Goal: Task Accomplishment & Management: Manage account settings

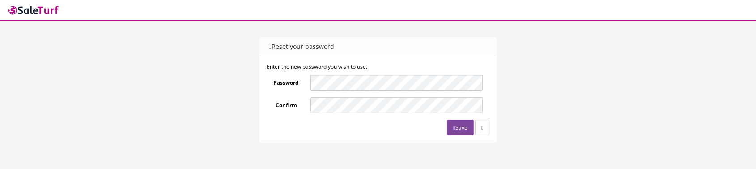
click at [326, 91] on form "Enter the new password you wish to use. Password Confirm Save" at bounding box center [378, 99] width 223 height 72
click at [453, 125] on icon "submit" at bounding box center [454, 127] width 2 height 5
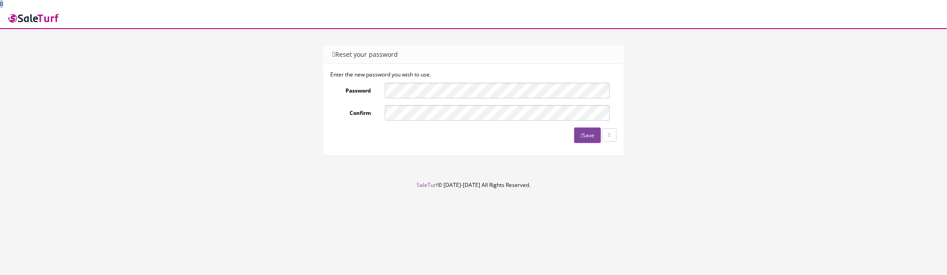
click at [0, 6] on html "0 Reset your password Reset your password Enter the new password you wish to us…" at bounding box center [473, 137] width 947 height 275
drag, startPoint x: 0, startPoint y: 4, endPoint x: 8, endPoint y: 3, distance: 7.4
click at [8, 3] on body "0 Reset your password Reset your password Enter the new password you wish to us…" at bounding box center [473, 137] width 947 height 275
click at [0, 6] on body "0 Reset your password Reset your password Enter the new password you wish to us…" at bounding box center [473, 137] width 947 height 275
click at [794, 109] on div "Reset your password Enter the new password you wish to use. Password Confirm Sa…" at bounding box center [473, 104] width 942 height 118
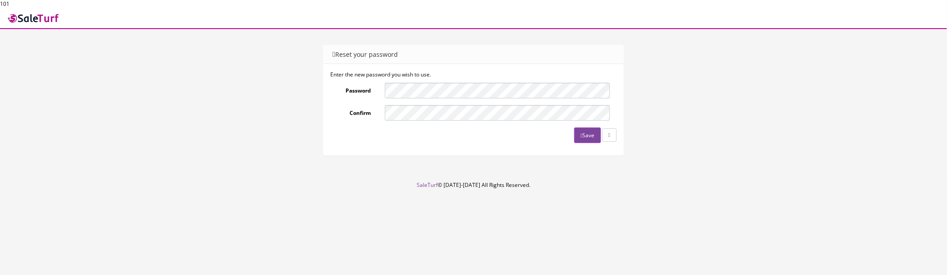
click at [582, 135] on button "Save" at bounding box center [587, 136] width 26 height 16
